Goal: Transaction & Acquisition: Book appointment/travel/reservation

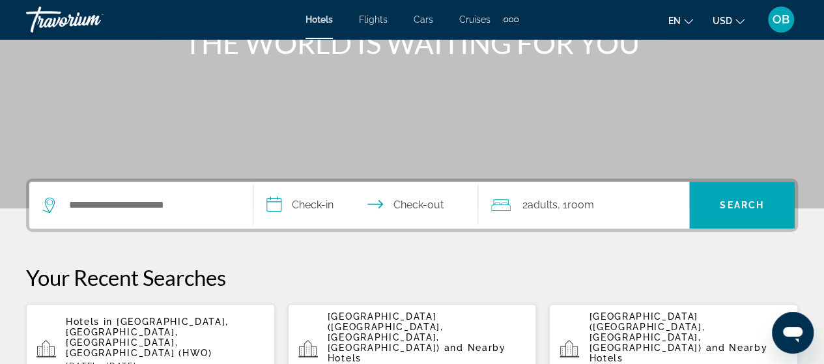
scroll to position [209, 0]
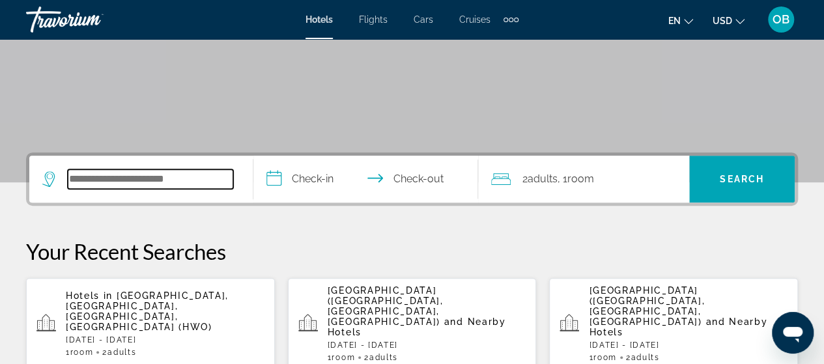
click at [124, 181] on input "Search widget" at bounding box center [151, 179] width 166 height 20
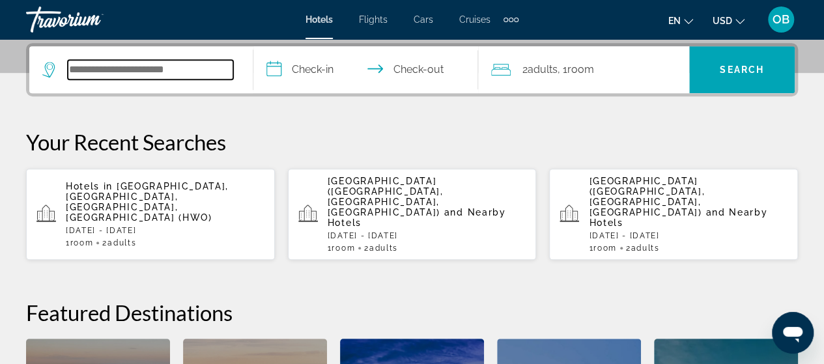
scroll to position [318, 0]
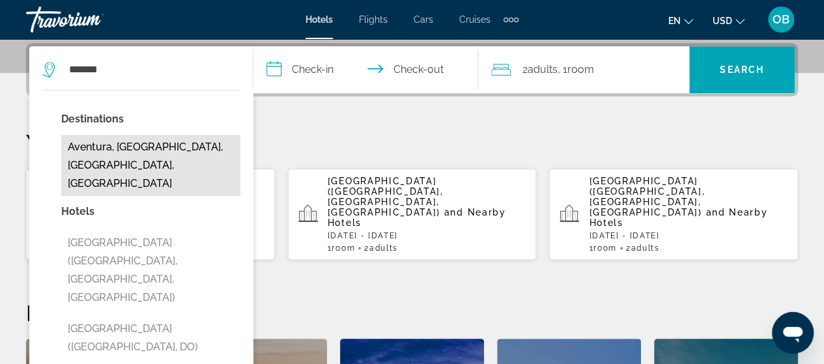
click at [120, 151] on button "Aventura, [GEOGRAPHIC_DATA], [GEOGRAPHIC_DATA], [GEOGRAPHIC_DATA]" at bounding box center [150, 165] width 179 height 61
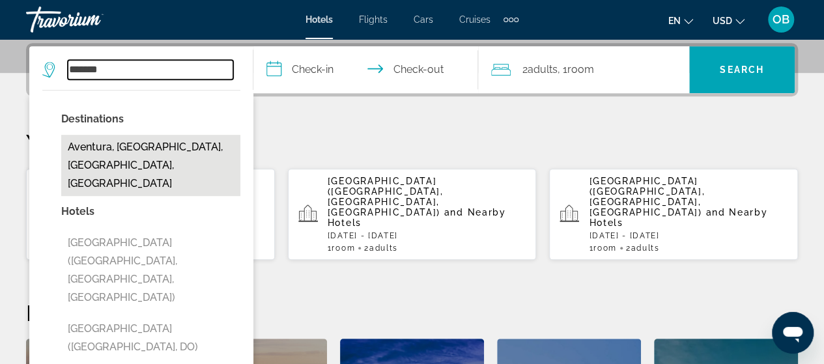
type input "**********"
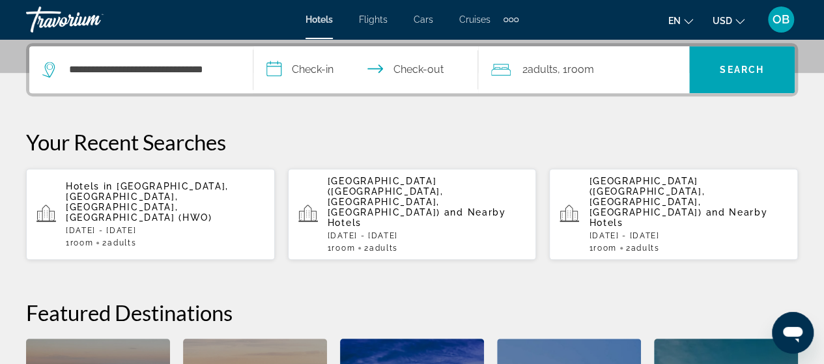
click at [309, 68] on input "**********" at bounding box center [367, 71] width 229 height 51
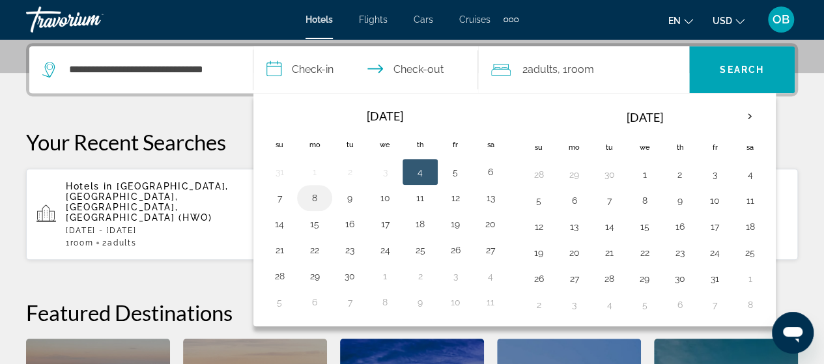
click at [315, 197] on button "8" at bounding box center [314, 198] width 21 height 18
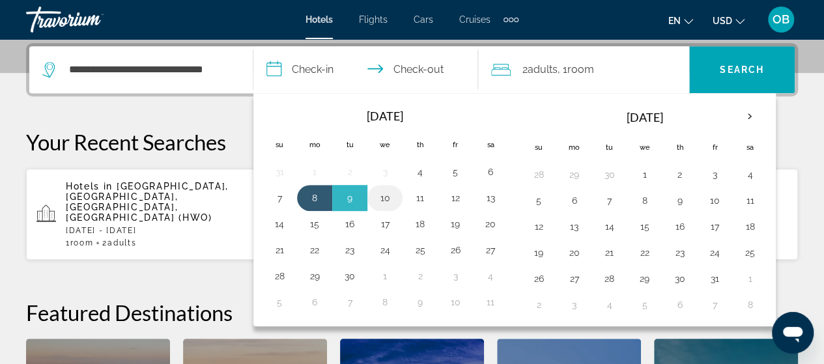
click at [384, 198] on button "10" at bounding box center [385, 198] width 21 height 18
type input "**********"
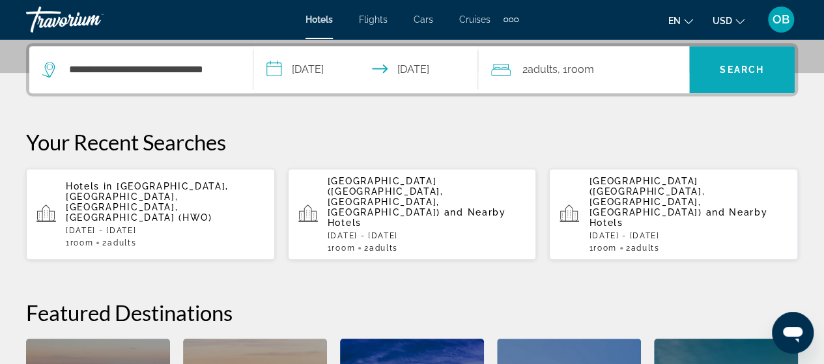
click at [737, 70] on span "Search" at bounding box center [742, 70] width 44 height 10
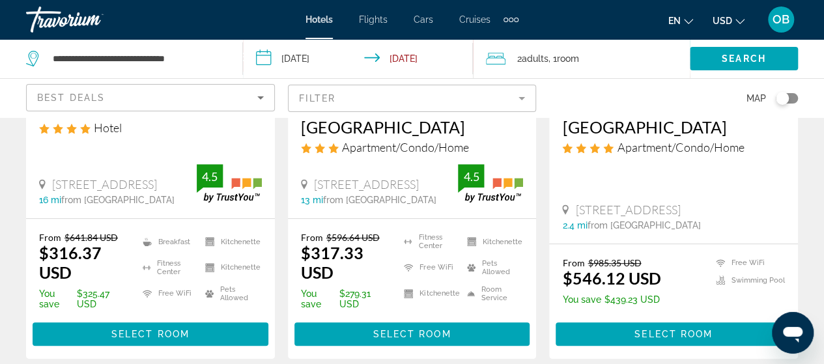
scroll to position [313, 0]
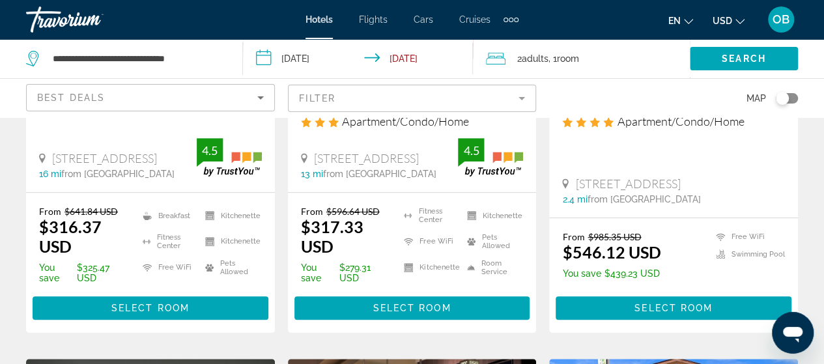
click at [521, 100] on mat-form-field "Filter" at bounding box center [412, 98] width 249 height 27
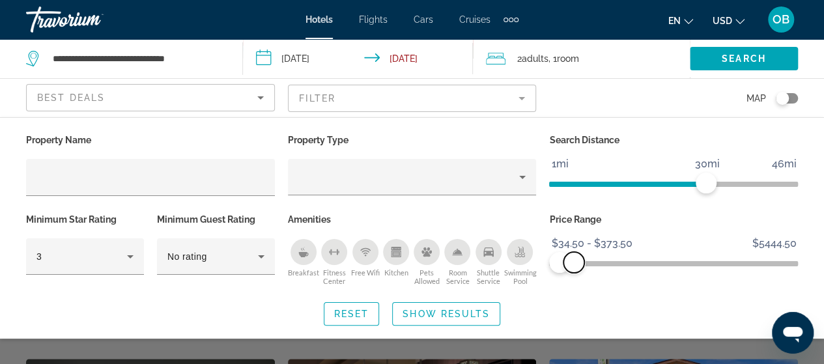
drag, startPoint x: 784, startPoint y: 265, endPoint x: 574, endPoint y: 283, distance: 210.6
click at [574, 283] on div "Price Range $34.50 $5444.50 $34.50 $373.50 $34.50 - $373.50" at bounding box center [674, 249] width 262 height 79
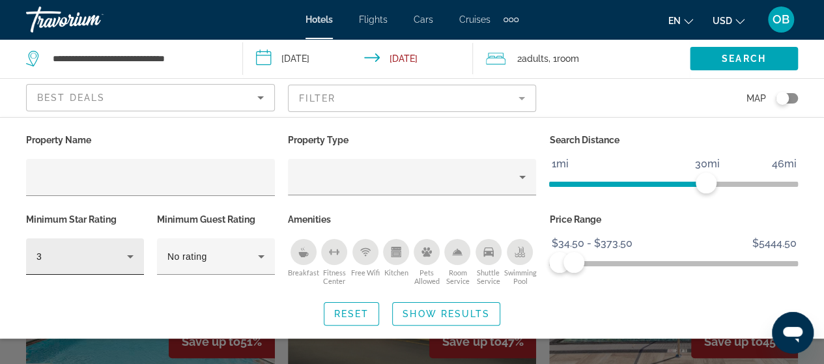
click at [130, 255] on icon "Hotel Filters" at bounding box center [130, 256] width 7 height 3
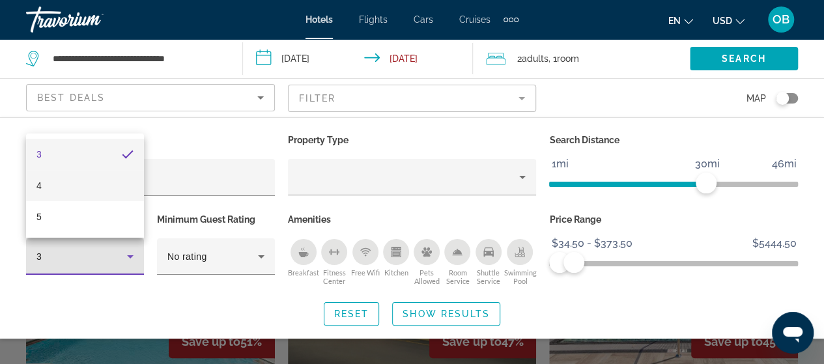
click at [87, 181] on mat-option "4" at bounding box center [85, 185] width 118 height 31
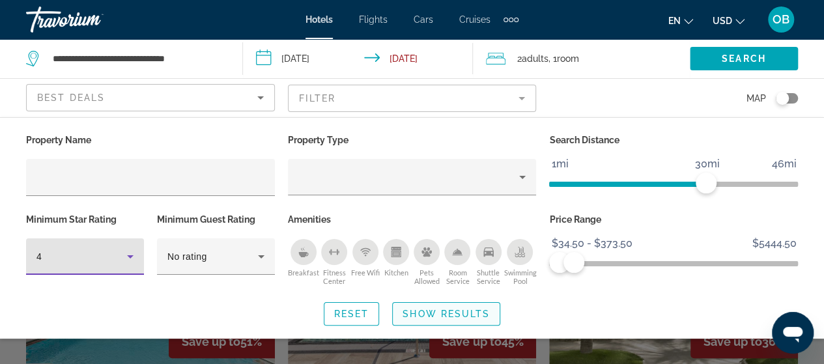
click at [417, 310] on span "Show Results" at bounding box center [446, 314] width 87 height 10
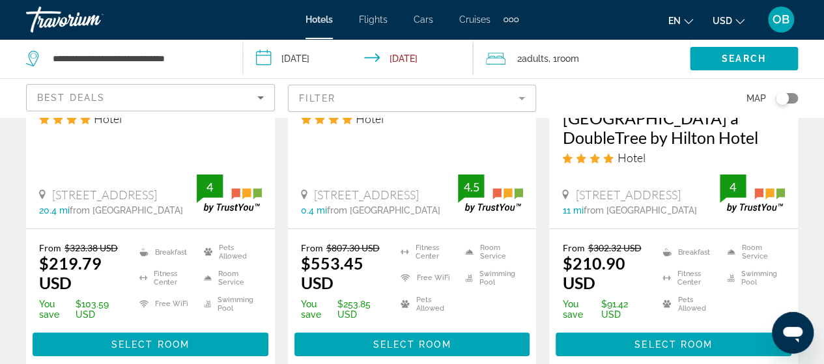
scroll to position [1823, 0]
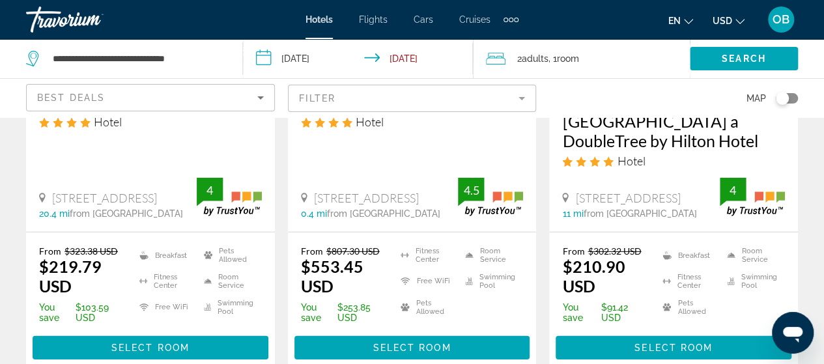
click at [633, 122] on h3 "Bahia Mar Ft. [GEOGRAPHIC_DATA] a DoubleTree by Hilton Hotel" at bounding box center [673, 121] width 223 height 59
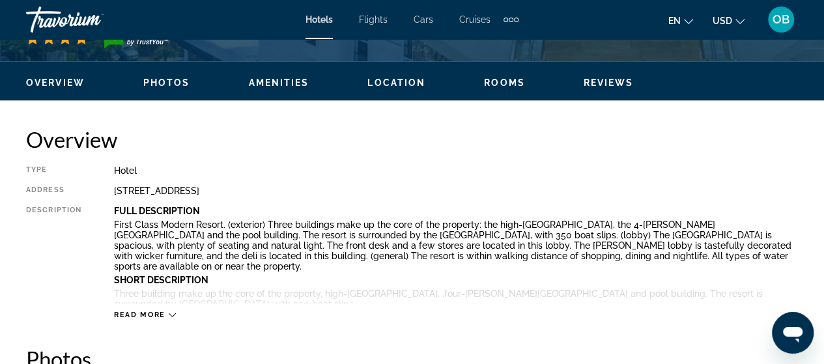
scroll to position [600, 0]
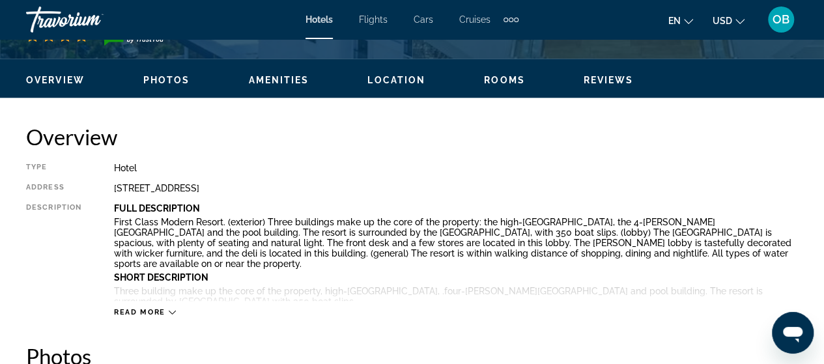
click at [169, 312] on icon "Main content" at bounding box center [172, 312] width 7 height 7
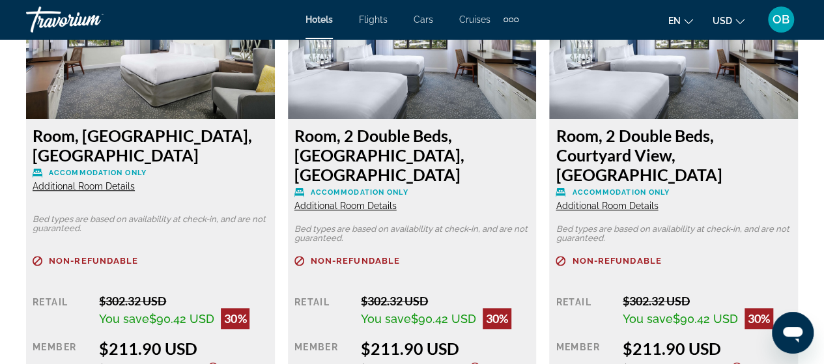
scroll to position [3024, 0]
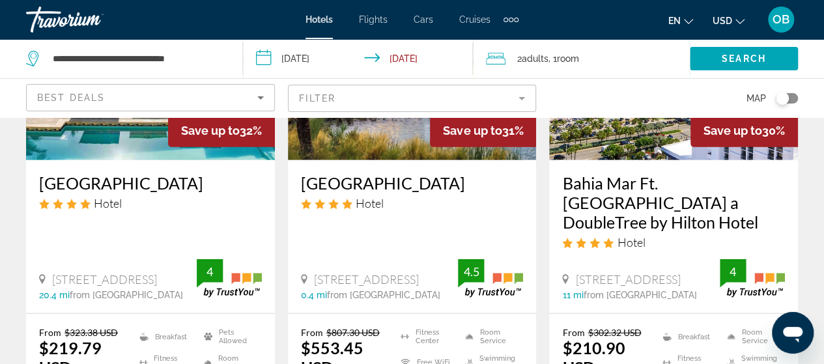
scroll to position [1746, 0]
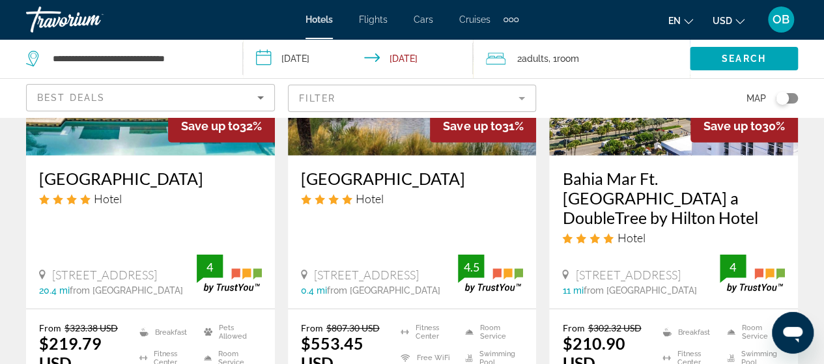
click at [111, 178] on h3 "[GEOGRAPHIC_DATA]" at bounding box center [150, 179] width 223 height 20
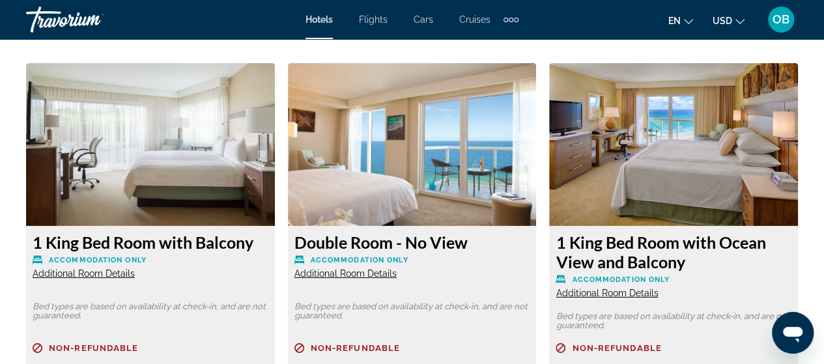
scroll to position [2007, 0]
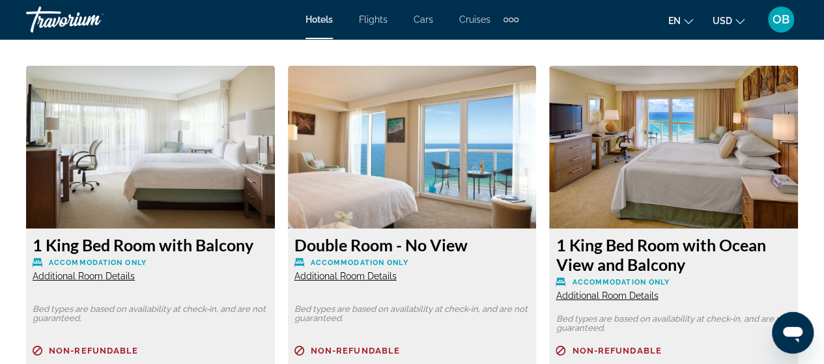
click at [173, 171] on img "Main content" at bounding box center [150, 147] width 249 height 163
click at [115, 277] on span "Additional Room Details" at bounding box center [84, 276] width 102 height 10
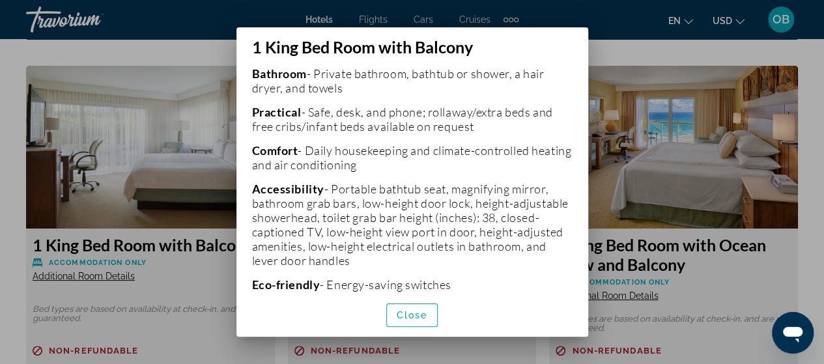
scroll to position [539, 0]
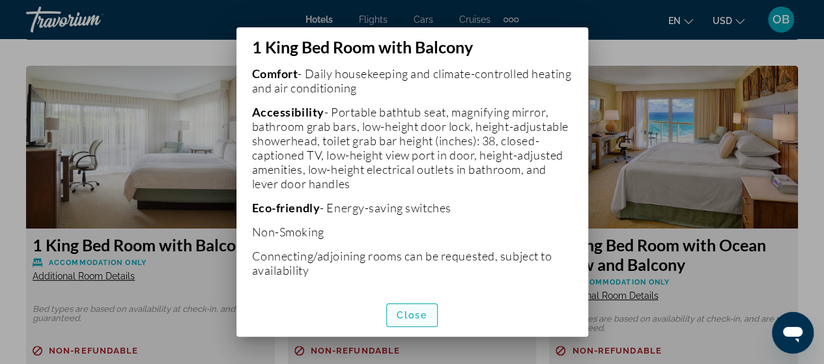
click at [407, 317] on span "Close" at bounding box center [412, 315] width 31 height 10
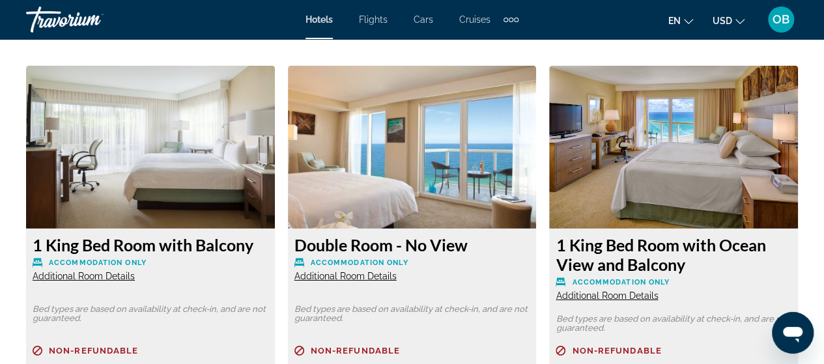
click at [135, 278] on span "Additional Room Details" at bounding box center [84, 276] width 102 height 10
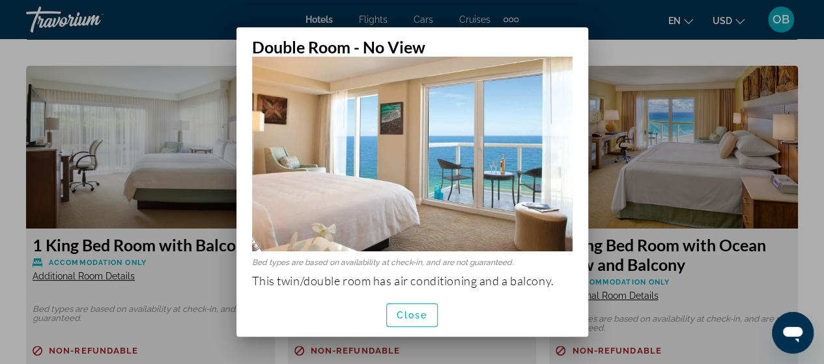
scroll to position [0, 0]
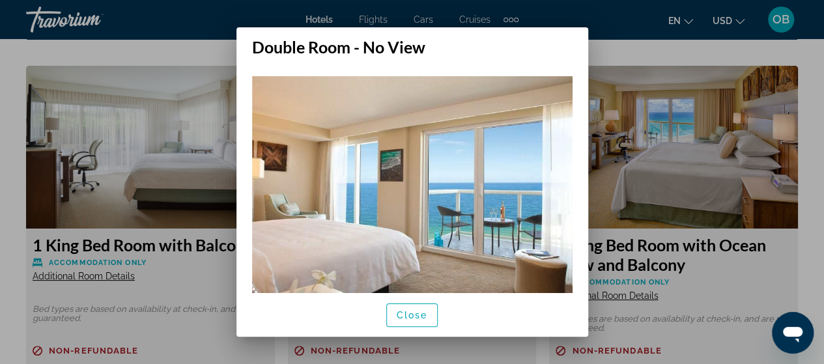
click at [689, 53] on div at bounding box center [412, 182] width 824 height 364
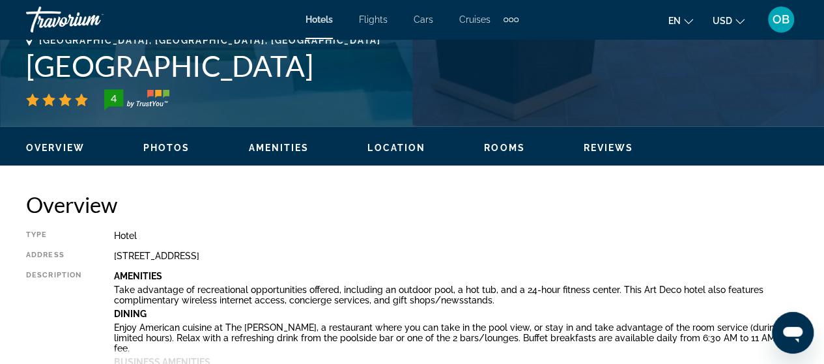
scroll to position [530, 0]
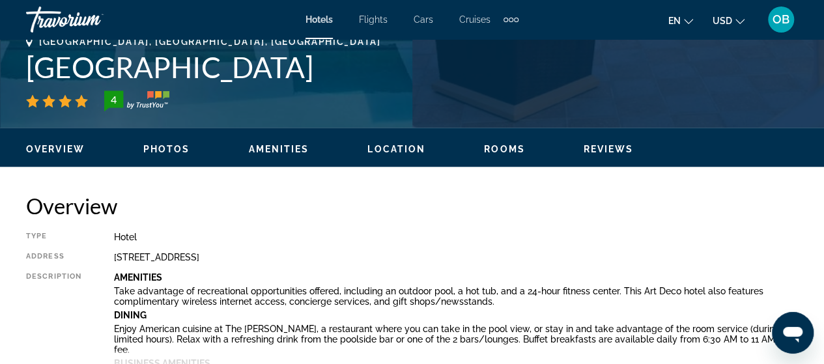
click at [598, 148] on span "Reviews" at bounding box center [609, 149] width 50 height 10
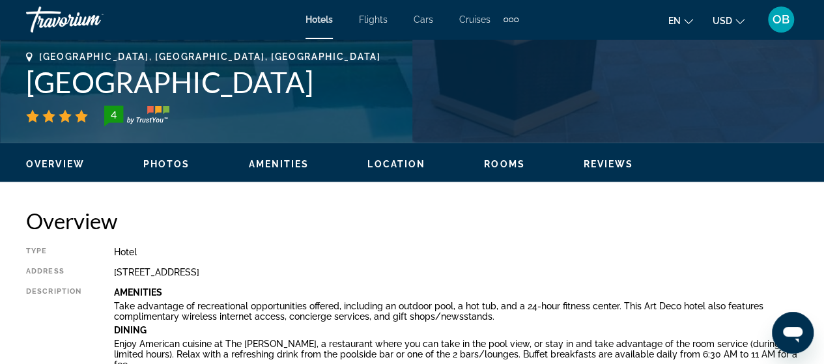
drag, startPoint x: 29, startPoint y: 78, endPoint x: 642, endPoint y: 72, distance: 613.2
click at [642, 72] on h1 "[GEOGRAPHIC_DATA]" at bounding box center [412, 82] width 772 height 34
copy h1 "[GEOGRAPHIC_DATA]"
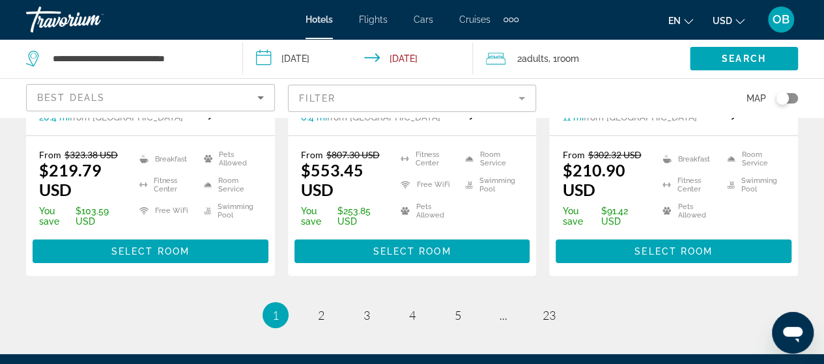
scroll to position [1921, 0]
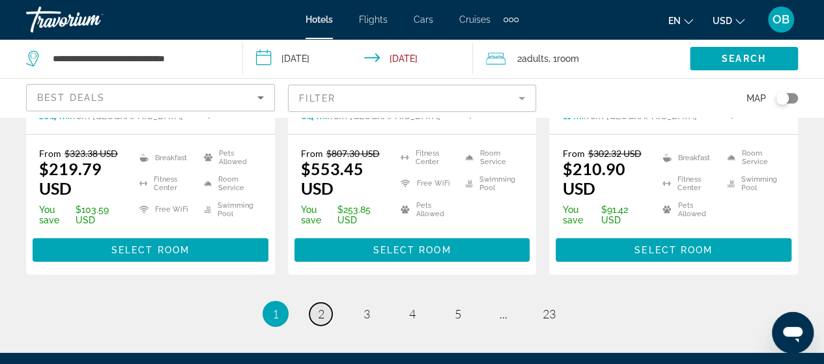
click at [324, 313] on span "2" at bounding box center [321, 314] width 7 height 14
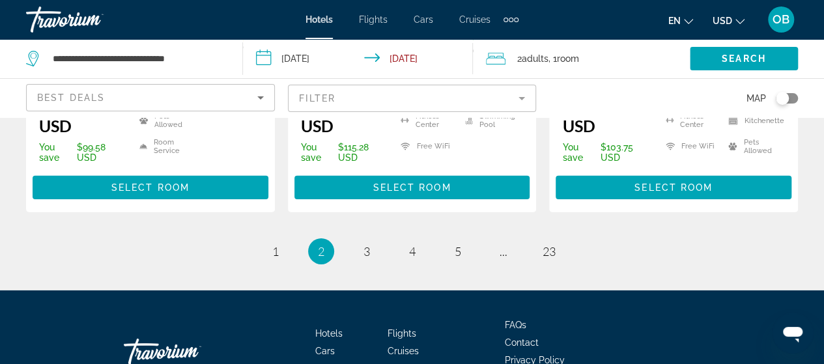
scroll to position [2007, 0]
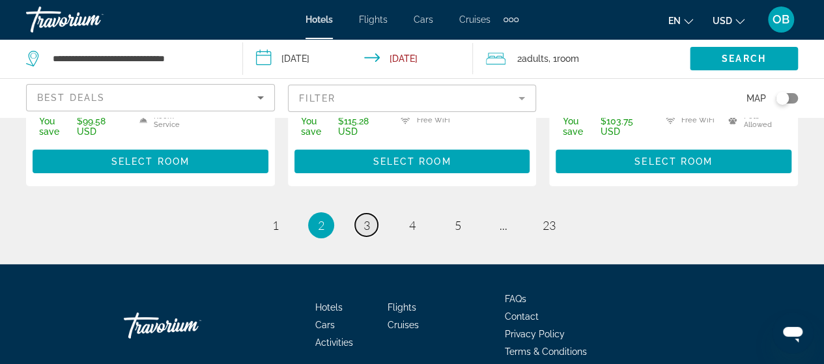
click at [366, 218] on span "3" at bounding box center [367, 225] width 7 height 14
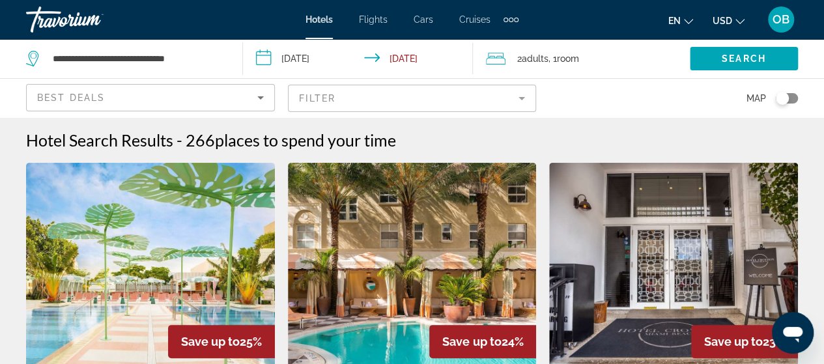
click at [509, 18] on div "Extra navigation items" at bounding box center [511, 20] width 5 height 5
click at [491, 44] on span "Activities" at bounding box center [489, 43] width 38 height 10
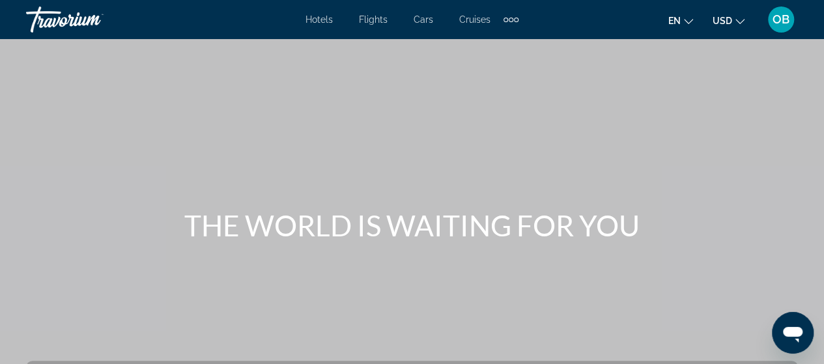
click at [320, 21] on span "Hotels" at bounding box center [319, 19] width 27 height 10
